Goal: Use online tool/utility: Utilize a website feature to perform a specific function

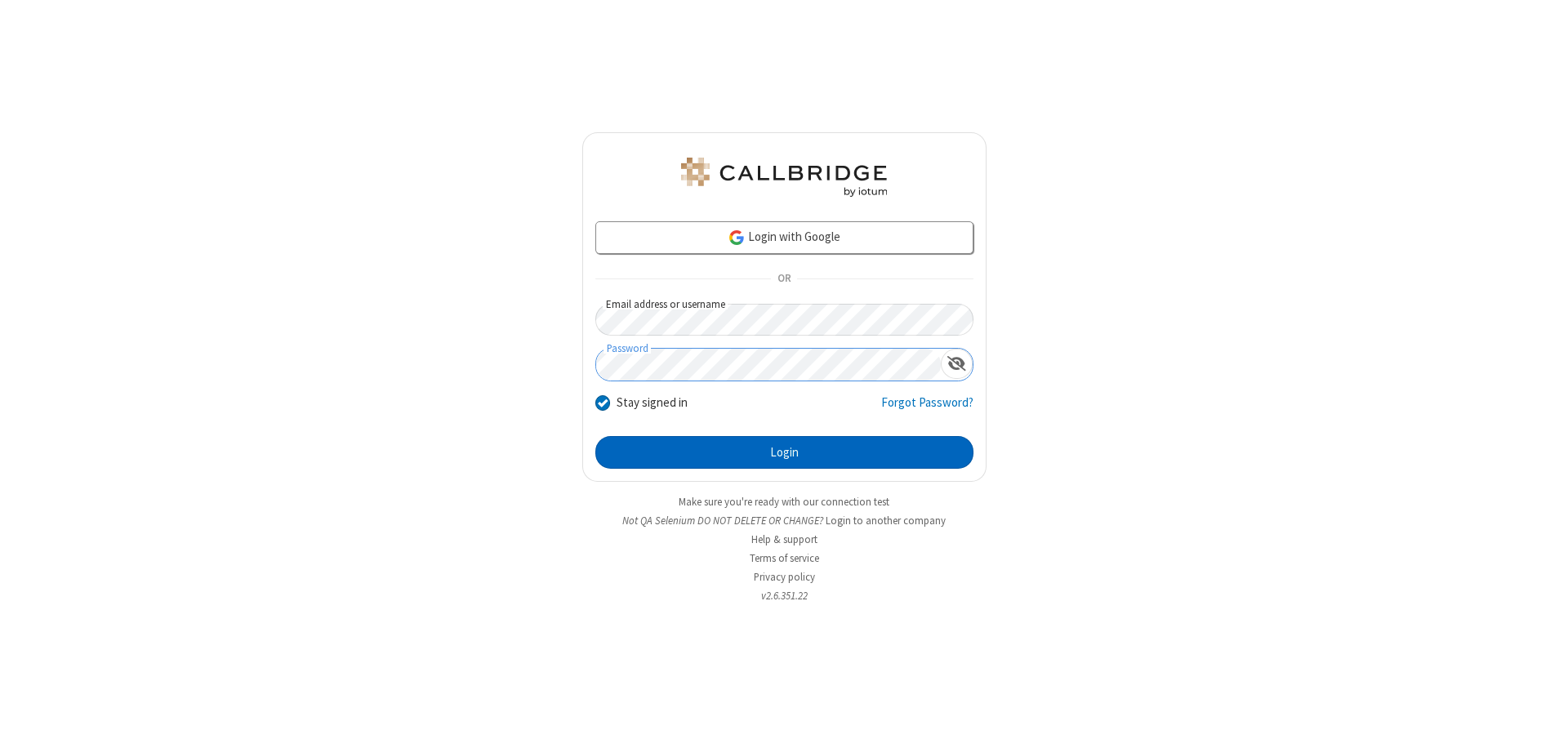
click at [784, 452] on button "Login" at bounding box center [784, 452] width 378 height 33
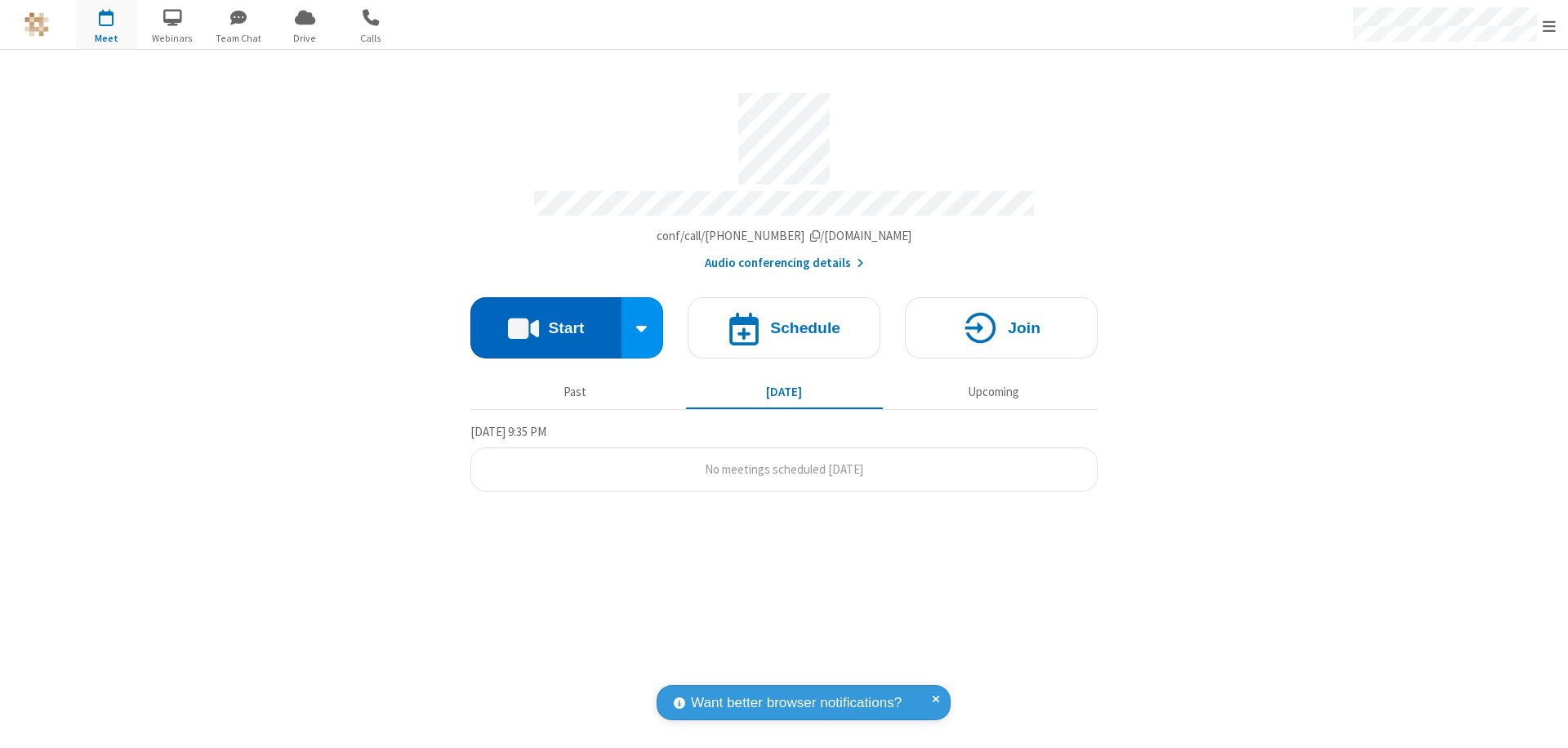
click at [545, 320] on button "Start" at bounding box center [546, 328] width 151 height 61
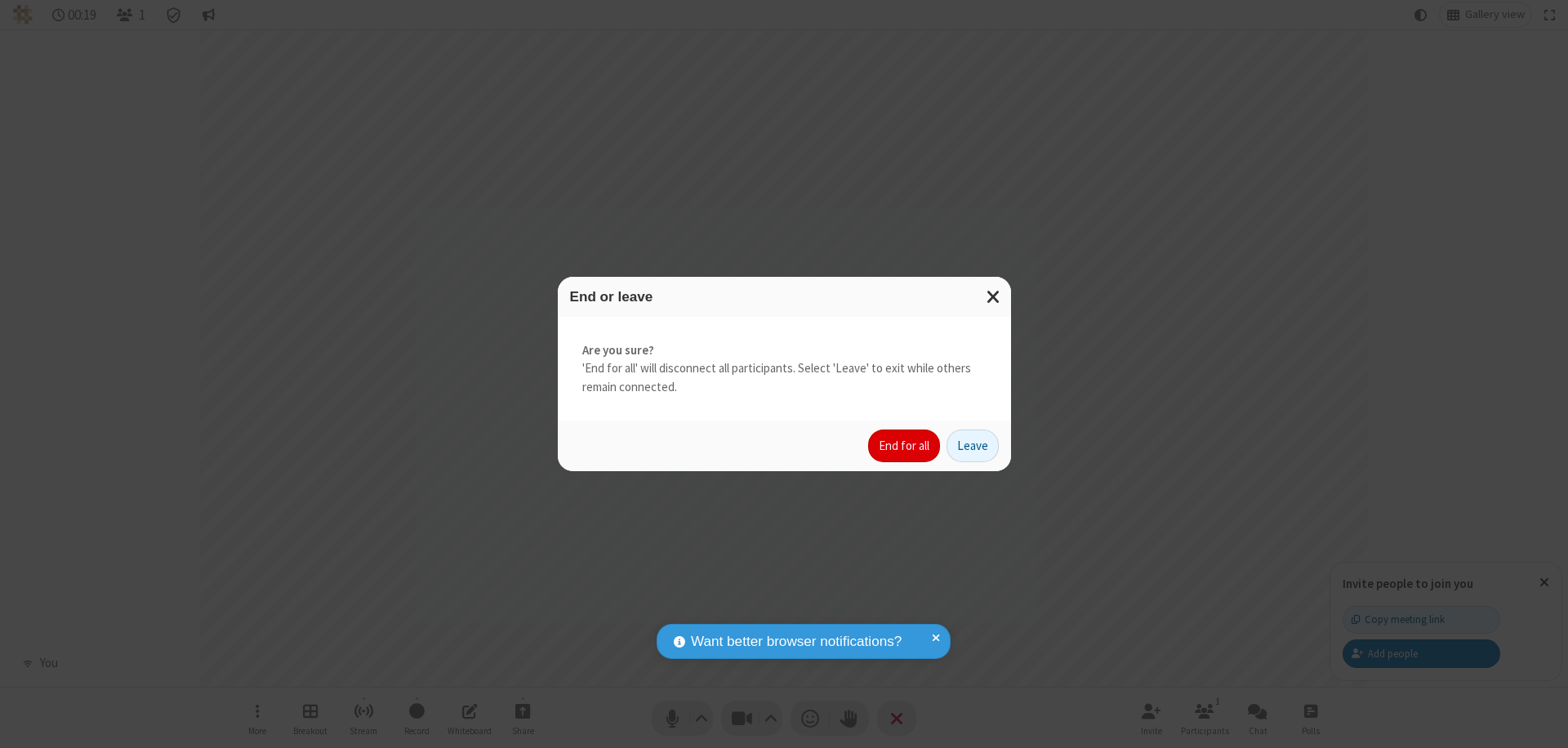
click at [905, 446] on button "End for all" at bounding box center [904, 446] width 72 height 33
